Goal: Task Accomplishment & Management: Use online tool/utility

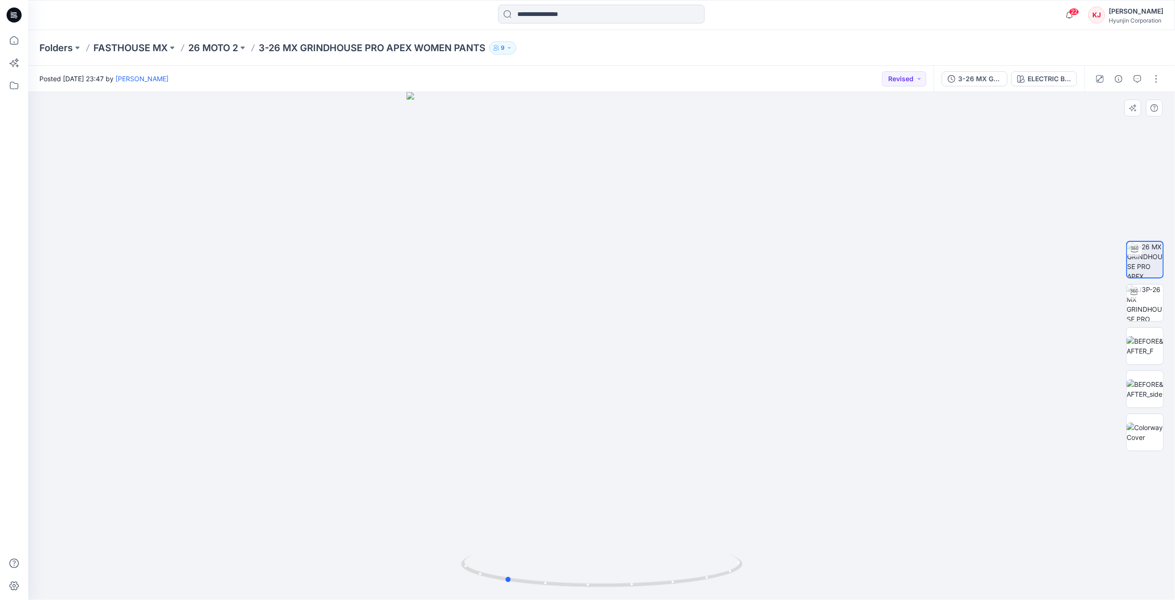
drag, startPoint x: 578, startPoint y: 491, endPoint x: 481, endPoint y: 490, distance: 97.7
click at [481, 490] on div at bounding box center [601, 346] width 1147 height 508
drag, startPoint x: 704, startPoint y: 500, endPoint x: 643, endPoint y: 493, distance: 61.4
click at [642, 493] on div at bounding box center [601, 346] width 1147 height 508
drag, startPoint x: 693, startPoint y: 565, endPoint x: 572, endPoint y: 556, distance: 121.0
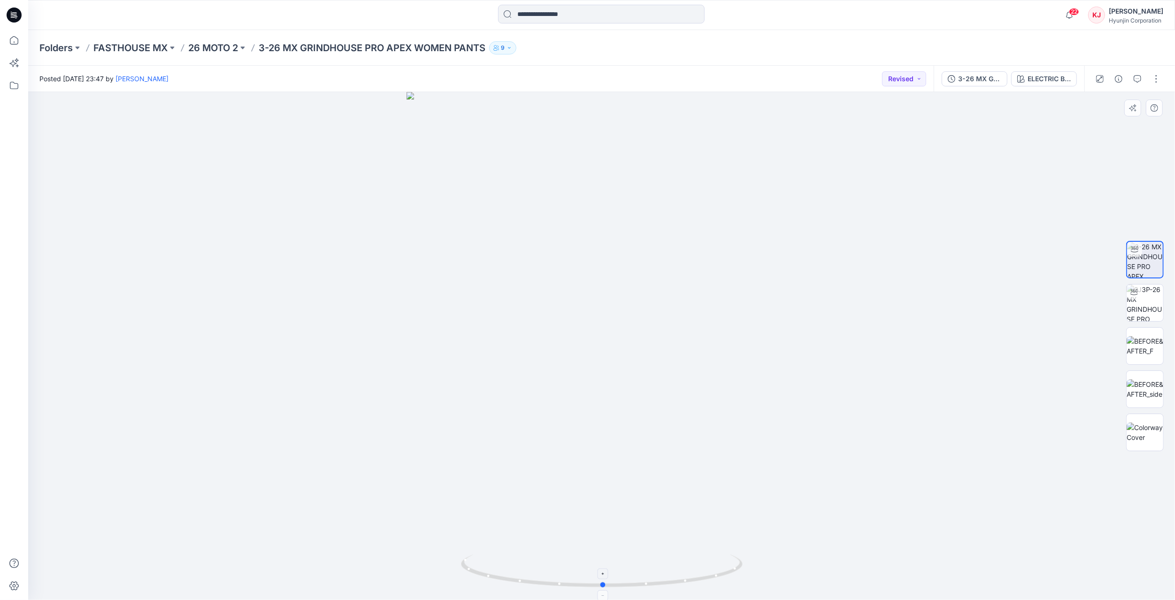
click at [572, 556] on icon at bounding box center [603, 572] width 284 height 35
drag, startPoint x: 653, startPoint y: 584, endPoint x: 539, endPoint y: 565, distance: 115.1
click at [539, 565] on icon at bounding box center [603, 572] width 284 height 35
drag, startPoint x: 698, startPoint y: 580, endPoint x: 596, endPoint y: 548, distance: 107.2
click at [561, 566] on icon at bounding box center [603, 572] width 284 height 35
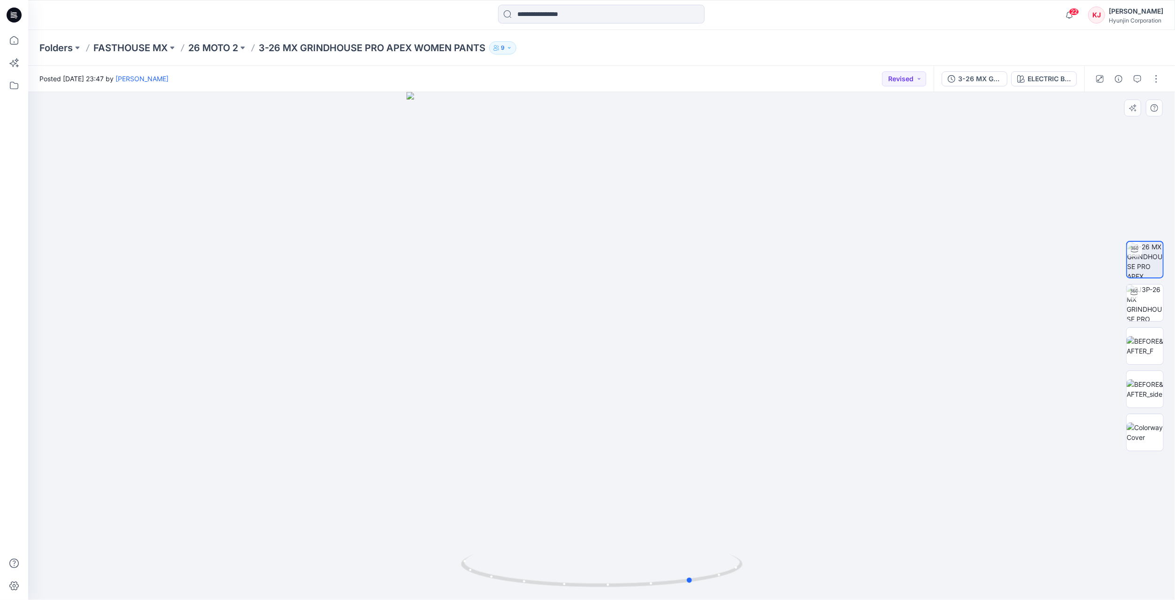
drag, startPoint x: 736, startPoint y: 562, endPoint x: 782, endPoint y: 545, distance: 48.7
click at [782, 545] on div at bounding box center [601, 346] width 1147 height 508
drag, startPoint x: 655, startPoint y: 582, endPoint x: 510, endPoint y: 562, distance: 146.9
click at [510, 562] on icon at bounding box center [603, 572] width 284 height 35
drag, startPoint x: 704, startPoint y: 577, endPoint x: 632, endPoint y: 579, distance: 71.9
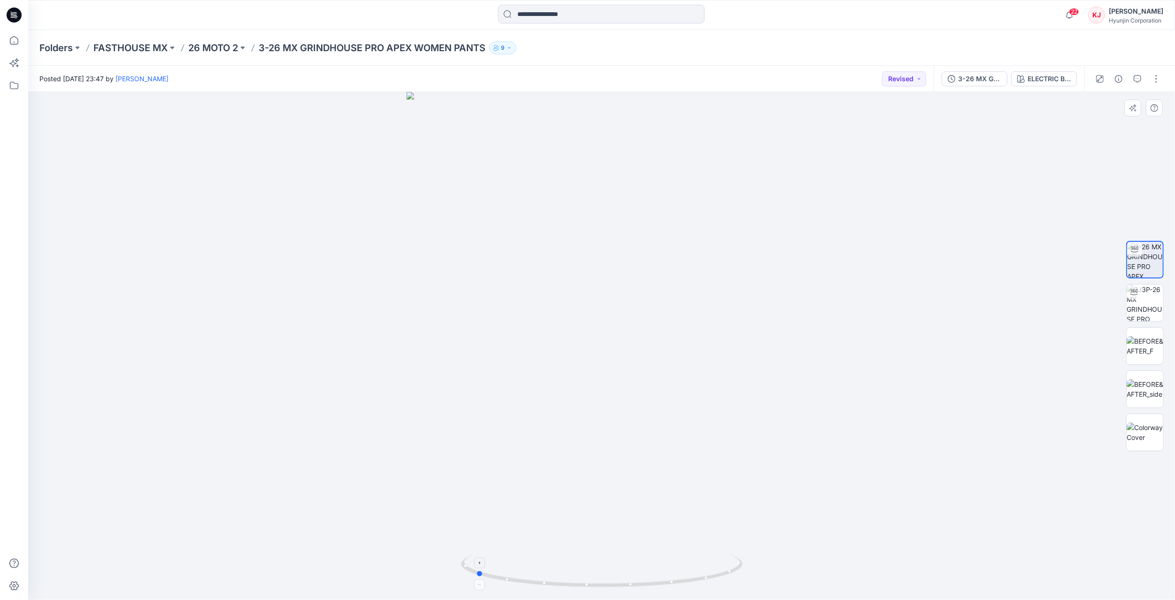
click at [632, 579] on icon at bounding box center [603, 572] width 284 height 35
drag, startPoint x: 619, startPoint y: 188, endPoint x: 744, endPoint y: 175, distance: 126.1
click at [744, 175] on div at bounding box center [601, 346] width 1147 height 508
click at [922, 79] on button "Revised" at bounding box center [904, 78] width 44 height 15
click at [879, 141] on p "Approved" at bounding box center [878, 143] width 31 height 12
